Goal: Check status: Check status

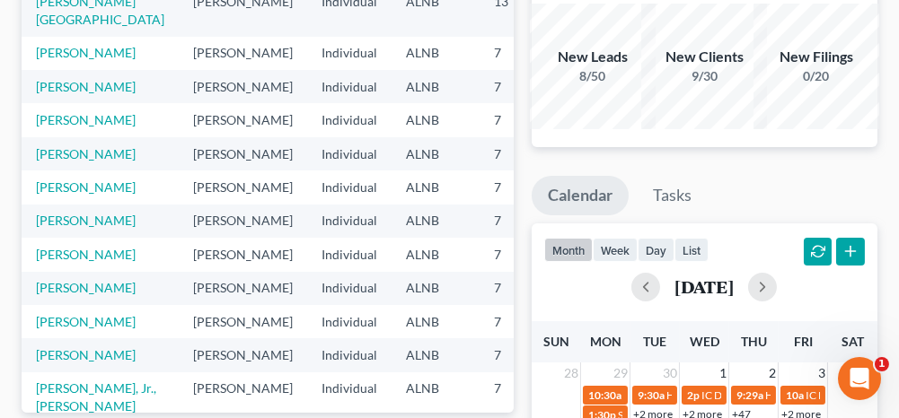
scroll to position [11, 0]
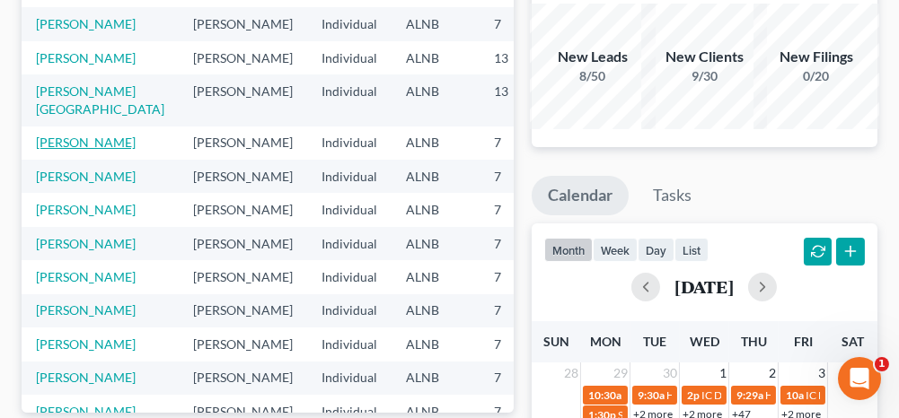
click at [44, 150] on link "[PERSON_NAME]" at bounding box center [86, 142] width 100 height 15
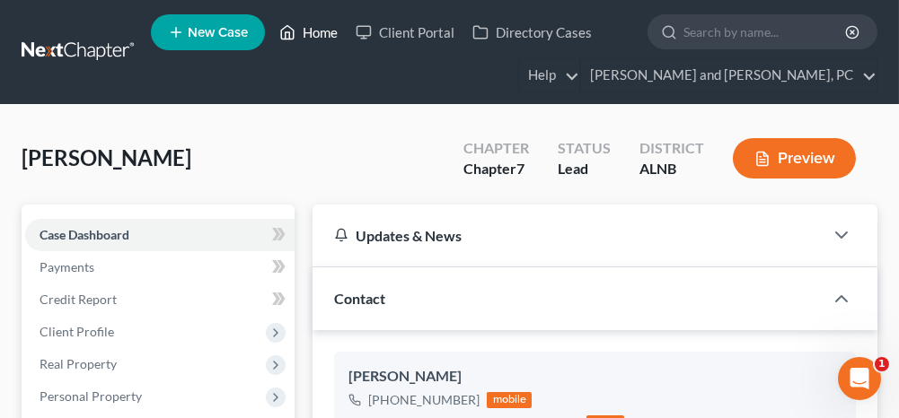
click at [321, 34] on link "Home" at bounding box center [308, 32] width 76 height 32
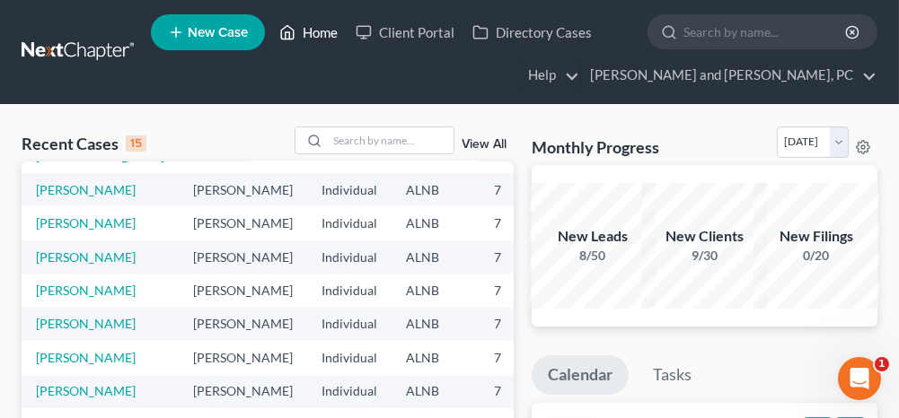
scroll to position [460, 0]
click at [51, 383] on link "[PERSON_NAME]" at bounding box center [86, 390] width 100 height 15
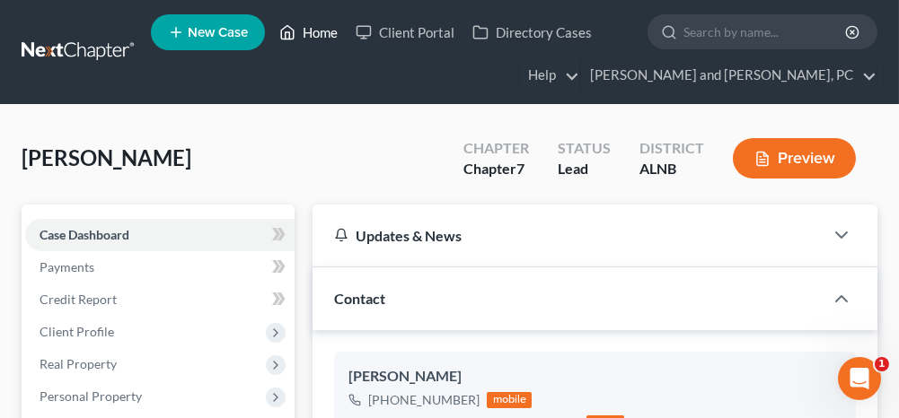
click at [320, 31] on link "Home" at bounding box center [308, 32] width 76 height 32
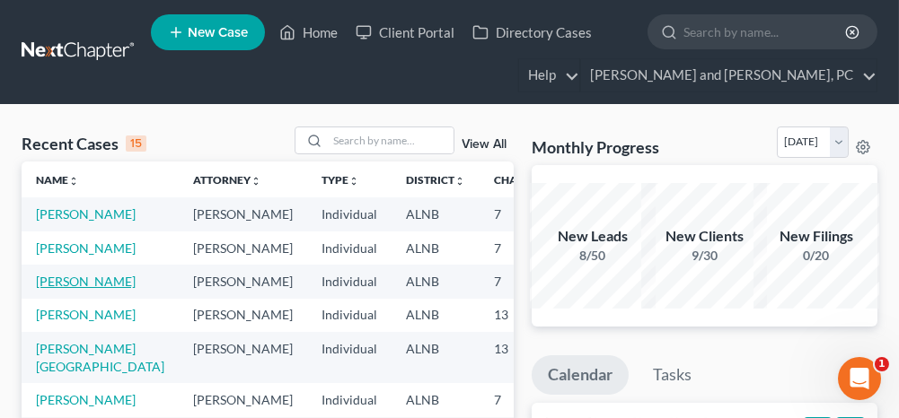
click at [63, 289] on link "[PERSON_NAME]" at bounding box center [86, 281] width 100 height 15
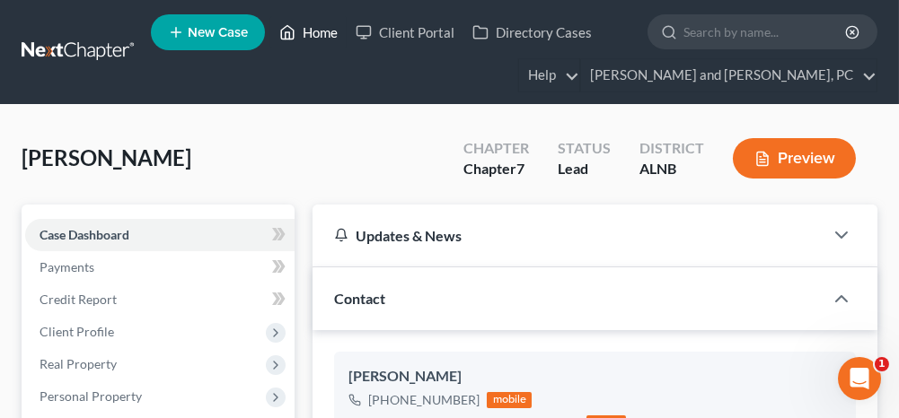
drag, startPoint x: 314, startPoint y: 33, endPoint x: 316, endPoint y: 51, distance: 18.0
click at [314, 33] on link "Home" at bounding box center [308, 32] width 76 height 32
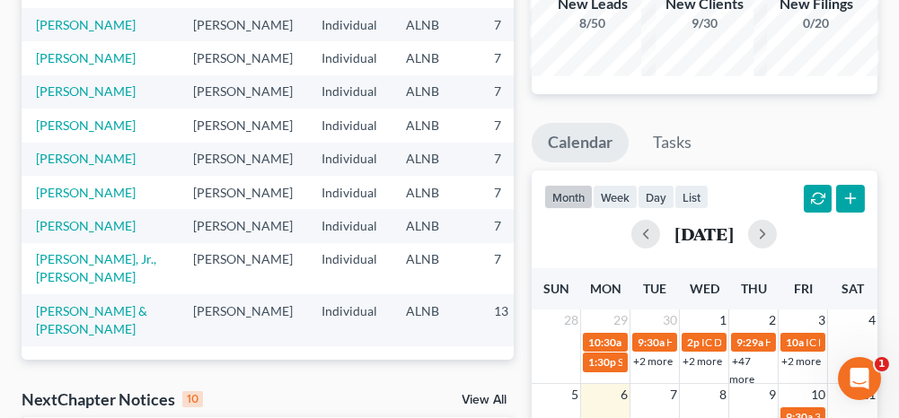
scroll to position [269, 0]
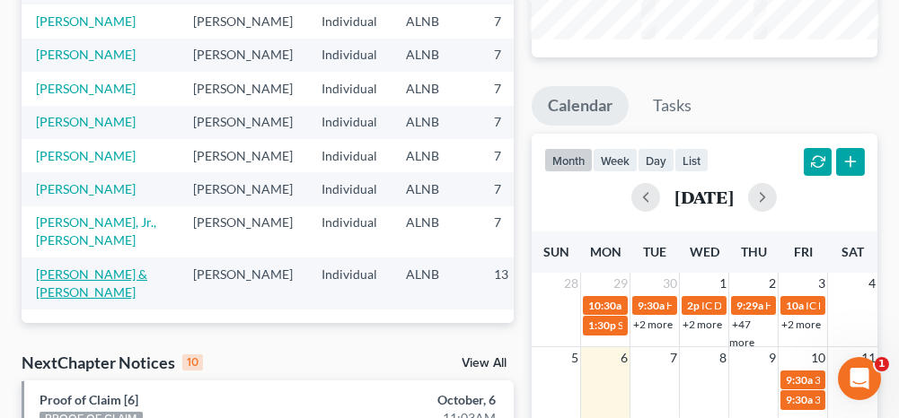
click at [56, 267] on link "[PERSON_NAME] & [PERSON_NAME]" at bounding box center [91, 283] width 111 height 33
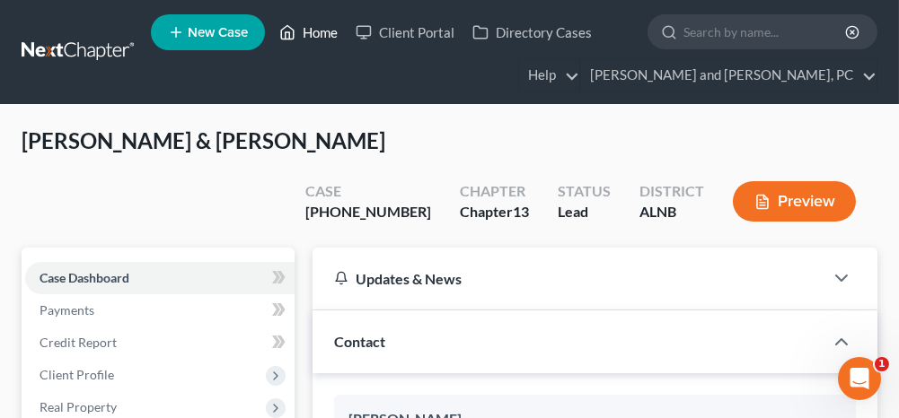
drag, startPoint x: 328, startPoint y: 33, endPoint x: 299, endPoint y: 70, distance: 46.7
click at [328, 33] on link "Home" at bounding box center [308, 32] width 76 height 32
